Goal: Information Seeking & Learning: Learn about a topic

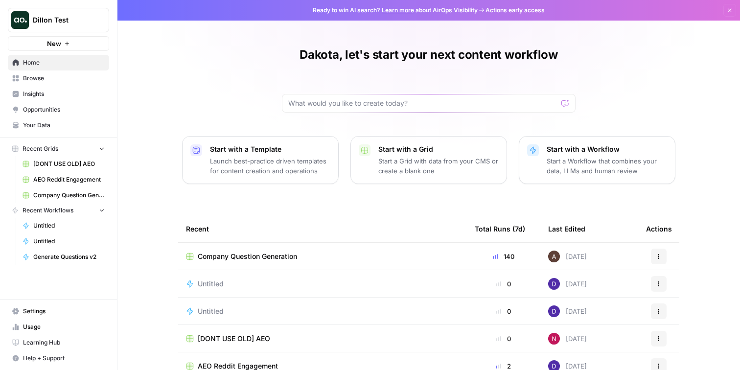
click at [52, 90] on span "Insights" at bounding box center [64, 94] width 82 height 9
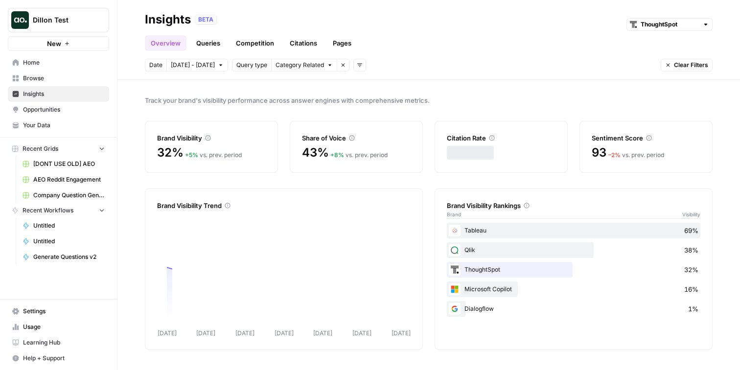
click at [684, 30] on div "ThoughtSpot" at bounding box center [669, 24] width 86 height 13
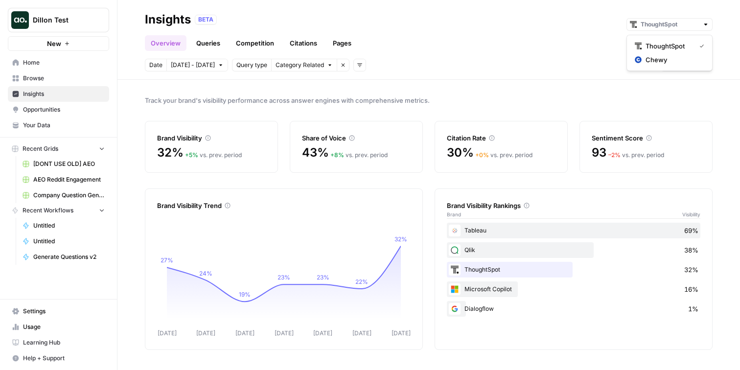
click at [356, 61] on button "Add filters" at bounding box center [359, 65] width 13 height 13
click at [473, 58] on header "Insights BETA Overview Queries Competition Citations Pages Date [DATE] - [DATE]…" at bounding box center [428, 40] width 622 height 80
click at [670, 24] on input "text" at bounding box center [669, 25] width 58 height 10
click at [663, 59] on span "Chewy" at bounding box center [672, 60] width 55 height 10
type input "Chewy"
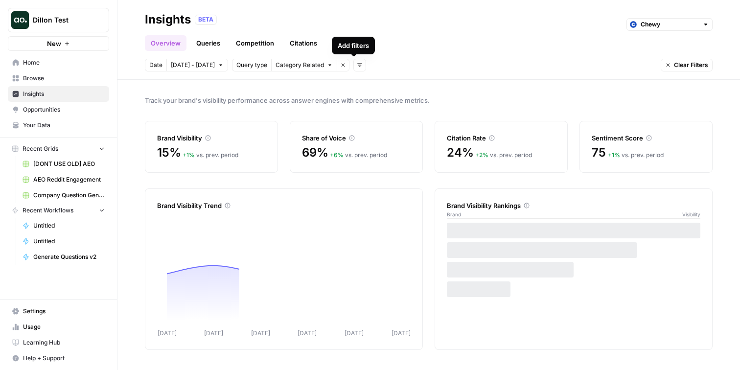
click at [357, 63] on icon "button" at bounding box center [360, 65] width 6 height 6
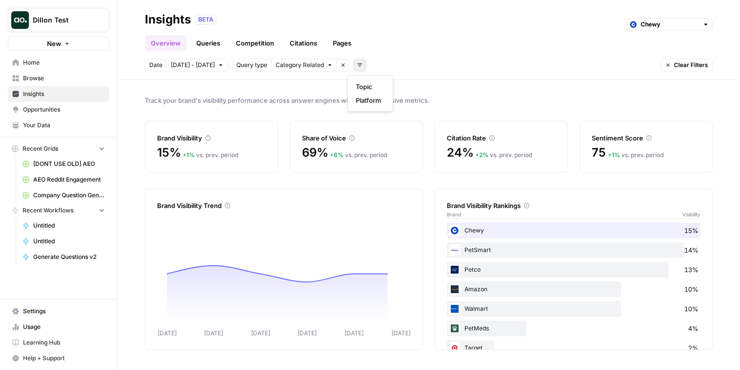
click at [445, 59] on div "Date [DATE] - [DATE] Query type Category Related Remove filter Add filters Clea…" at bounding box center [428, 65] width 567 height 13
click at [42, 60] on span "Home" at bounding box center [64, 62] width 82 height 9
